Goal: Information Seeking & Learning: Learn about a topic

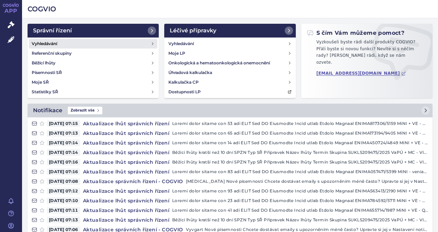
click at [48, 42] on h4 "Vyhledávání" at bounding box center [44, 43] width 25 height 7
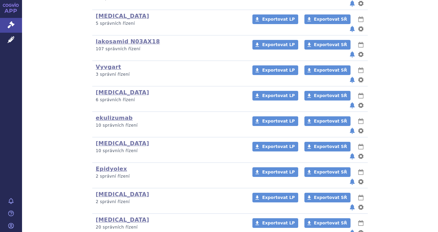
scroll to position [298, 0]
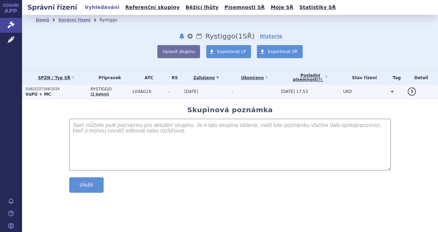
click at [37, 89] on p "SUKLS337168/2024" at bounding box center [56, 89] width 62 height 5
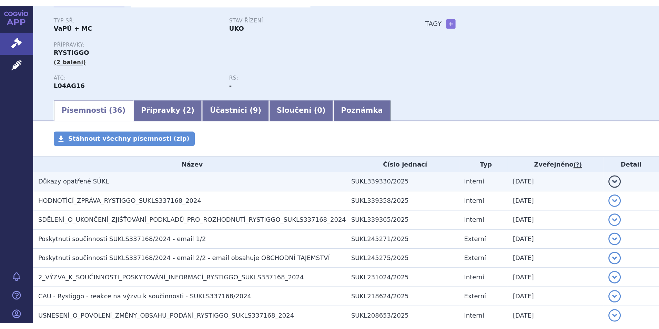
scroll to position [54, 0]
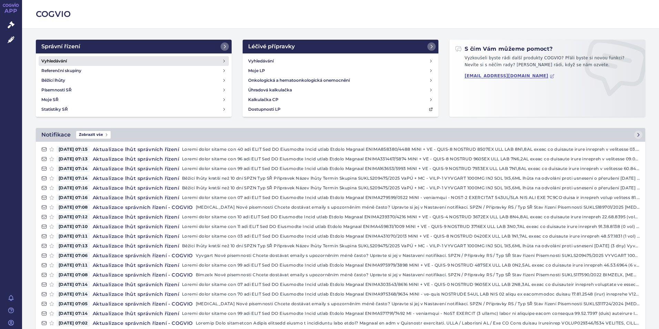
click at [50, 59] on h4 "Vyhledávání" at bounding box center [53, 61] width 25 height 7
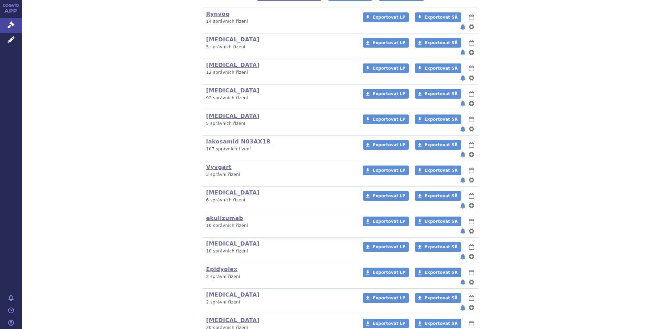
scroll to position [207, 0]
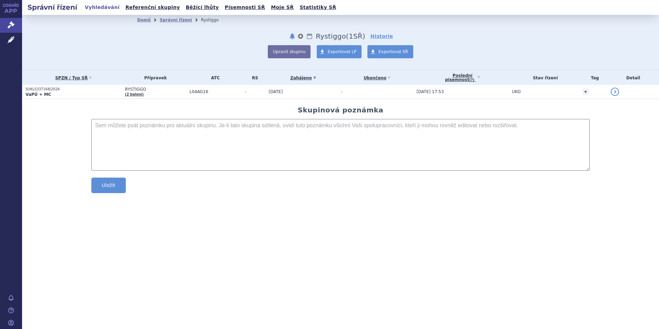
click at [39, 93] on strong "VaPÚ + MC" at bounding box center [37, 94] width 25 height 5
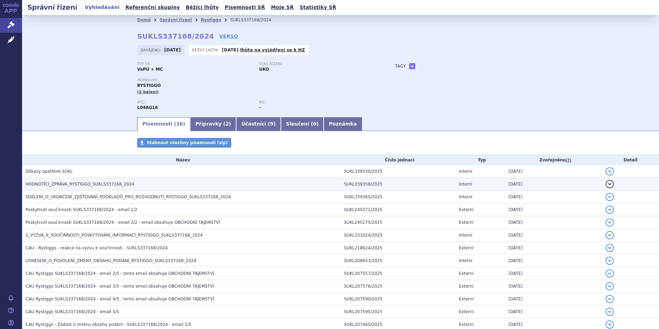
click at [75, 182] on span "HODNOTÍCÍ_ZPRÁVA_RYSTIGGO_SUKLS337168_2024" at bounding box center [79, 184] width 109 height 5
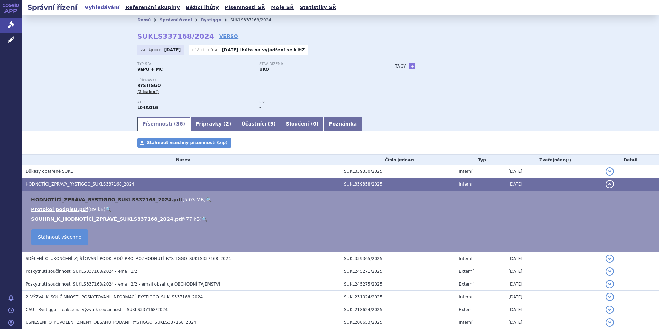
click at [90, 199] on link "HODNOTÍCÍ_ZPRÁVA_RYSTIGGO_SUKLS337168_2024.pdf" at bounding box center [106, 200] width 151 height 6
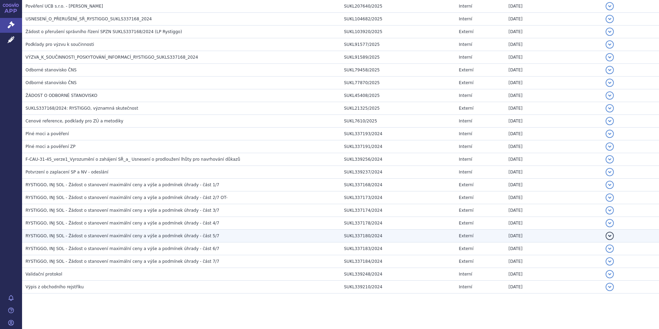
scroll to position [398, 0]
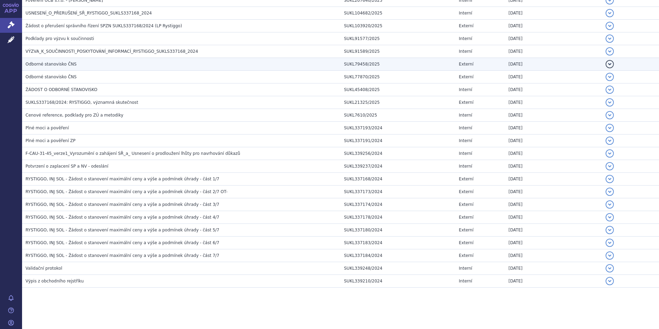
click at [51, 65] on span "Odborné stanovisko ČNS" at bounding box center [50, 64] width 51 height 5
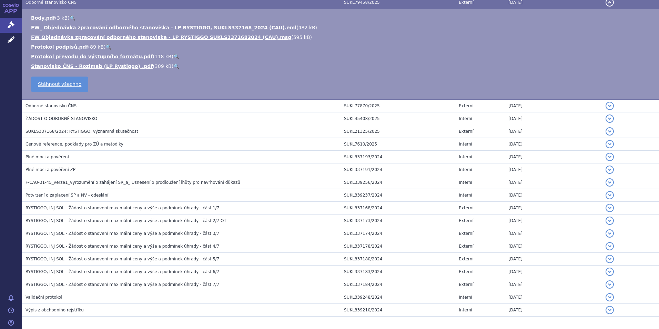
scroll to position [337, 0]
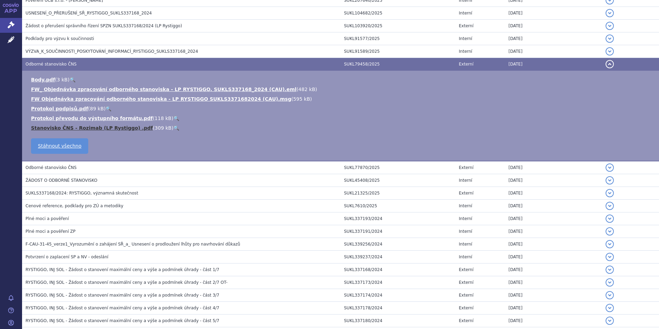
click at [84, 128] on link "Stanovisko ČNS - Rozimab (LP Rystiggo) .pdf" at bounding box center [92, 128] width 122 height 6
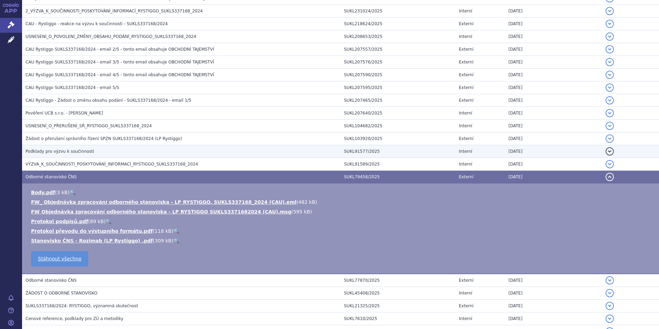
scroll to position [130, 0]
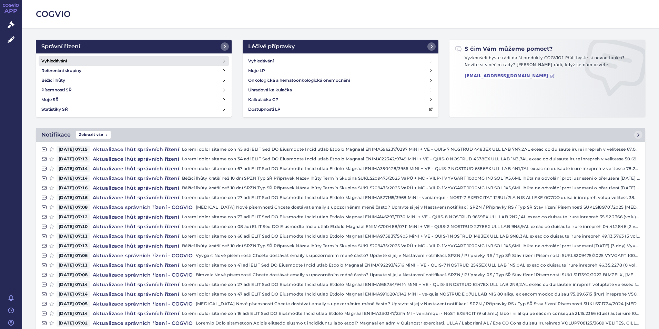
click at [58, 61] on h4 "Vyhledávání" at bounding box center [53, 61] width 25 height 7
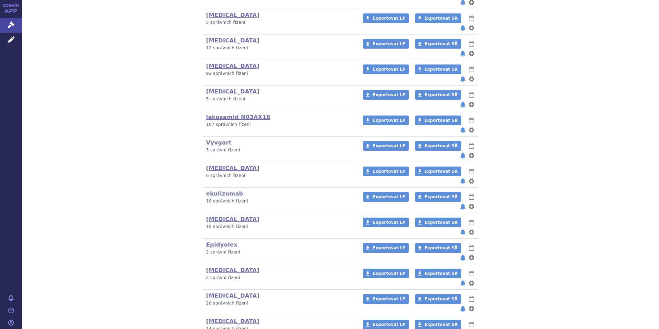
scroll to position [207, 0]
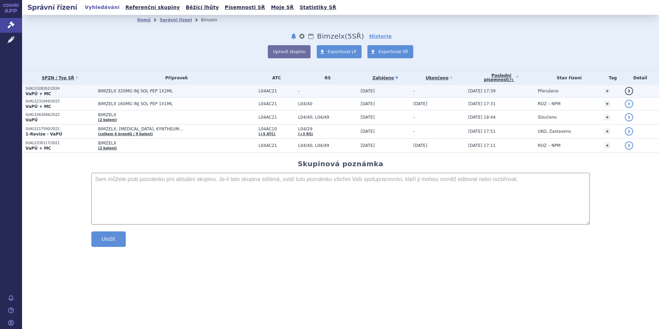
click at [43, 92] on strong "VaPÚ + MC" at bounding box center [37, 93] width 25 height 5
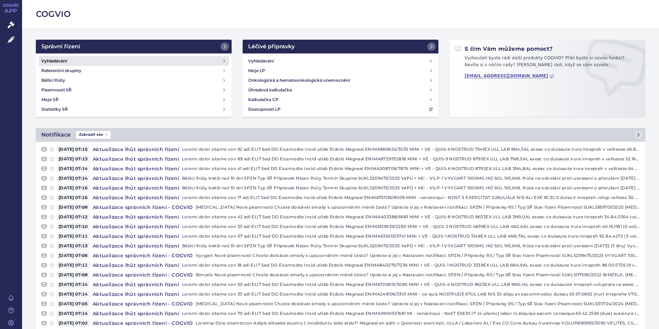
click at [58, 60] on h4 "Vyhledávání" at bounding box center [53, 61] width 25 height 7
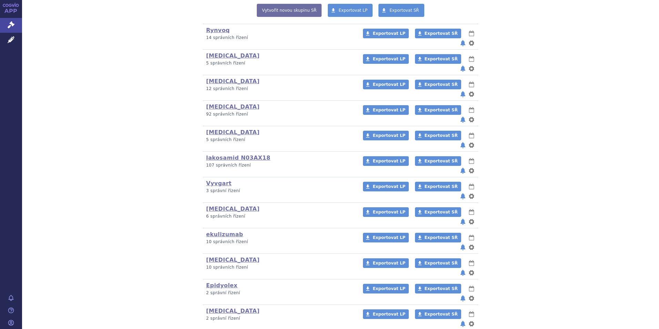
scroll to position [172, 0]
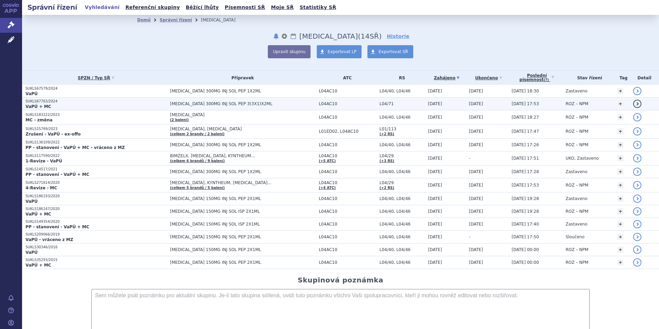
click at [40, 104] on strong "VaPÚ + MC" at bounding box center [37, 106] width 25 height 5
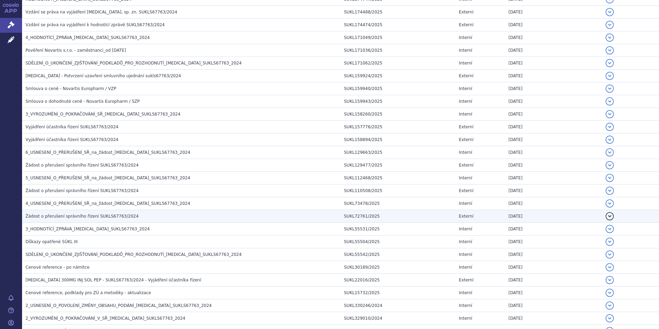
scroll to position [241, 0]
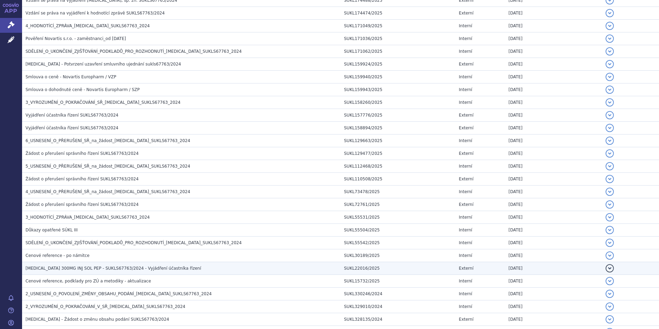
click at [112, 267] on span "COSENTYX 300MG INJ SOL PEP - SUKLS67763/2024 - Vyjádření účastníka řízení" at bounding box center [113, 268] width 176 height 5
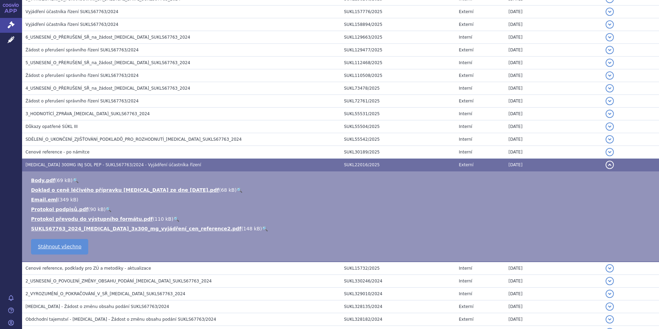
scroll to position [379, 0]
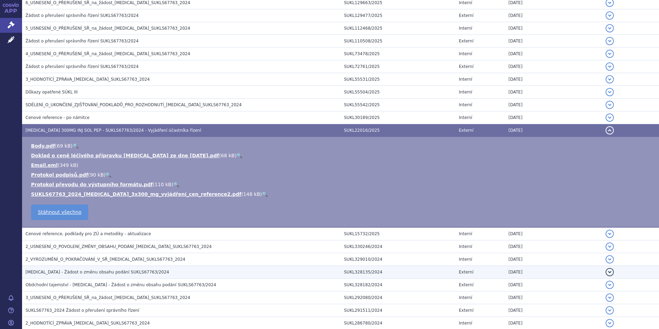
click at [66, 273] on span "Cosentyx - Žádost o změnu obsahu podání SUKLS67763/2024" at bounding box center [97, 271] width 144 height 5
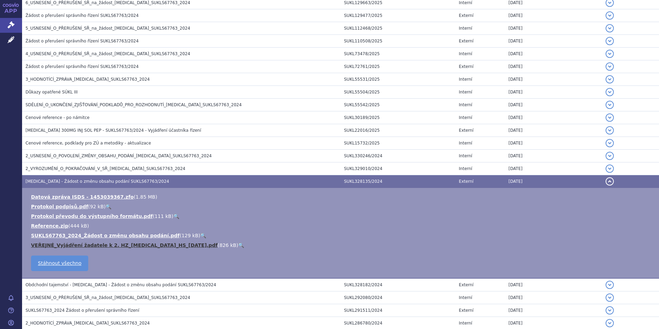
click at [78, 245] on link "VEŘEJNÉ_Vyjádření žadatele k 2. HZ_Cosentyx_HS_16.12.2024.pdf" at bounding box center [124, 245] width 186 height 6
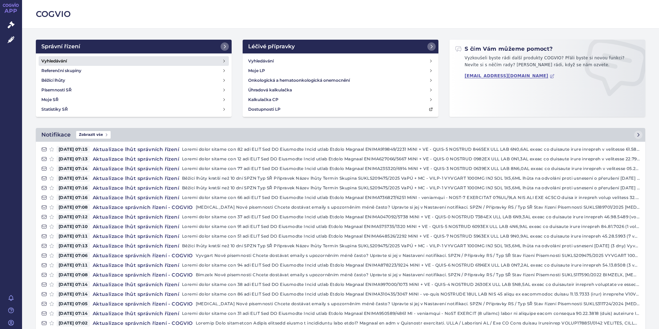
click at [51, 60] on h4 "Vyhledávání" at bounding box center [53, 61] width 25 height 7
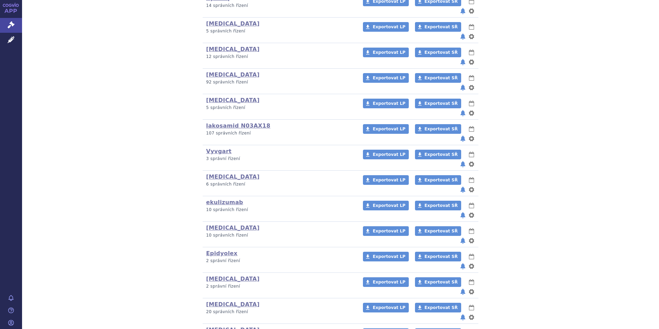
scroll to position [207, 0]
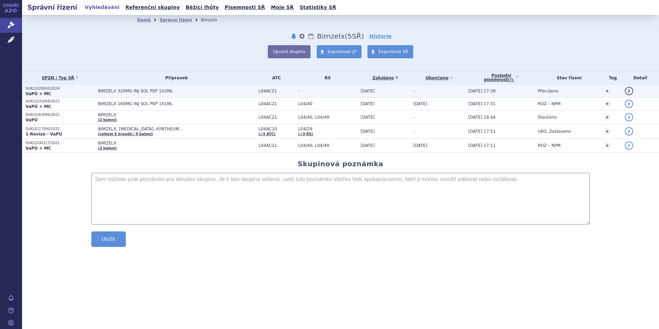
click at [34, 90] on p "SUKLS328262/2024" at bounding box center [59, 88] width 69 height 5
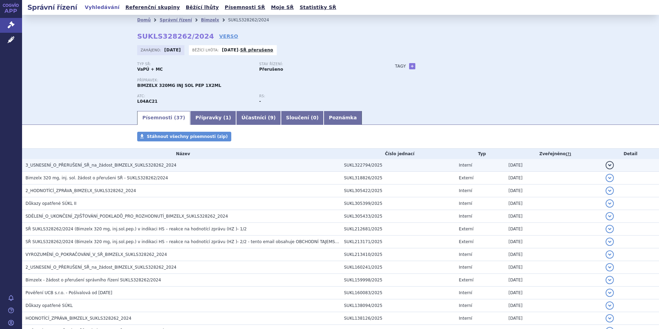
click at [89, 165] on span "3_USNESENÍ_O_PŘERUŠENÍ_SŘ_na_žádost_BIMZELX_SUKLS328262_2024" at bounding box center [100, 165] width 151 height 5
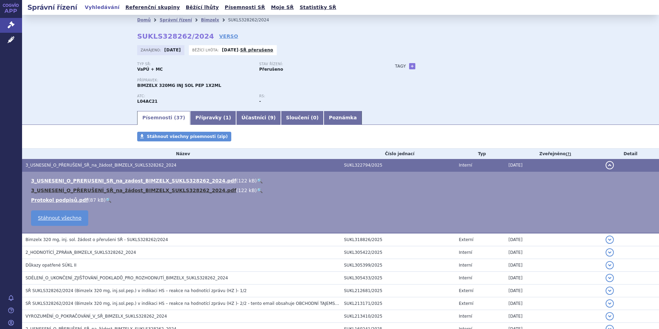
click at [126, 189] on link "3_USNESENÍ_O_PŘERUŠENÍ_SŘ_na_žádost_BIMZELX_SUKLS328262_2024.pdf" at bounding box center [133, 190] width 205 height 6
